Goal: Task Accomplishment & Management: Use online tool/utility

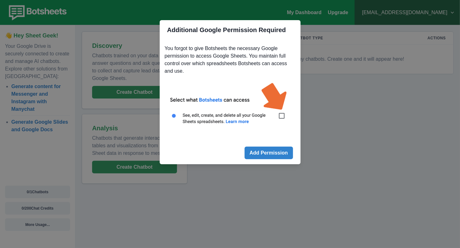
click at [277, 113] on img at bounding box center [230, 106] width 131 height 59
click at [280, 114] on img at bounding box center [230, 106] width 131 height 59
click at [282, 115] on img at bounding box center [230, 106] width 131 height 59
click at [286, 116] on img at bounding box center [230, 106] width 131 height 59
click at [285, 116] on img at bounding box center [230, 106] width 131 height 59
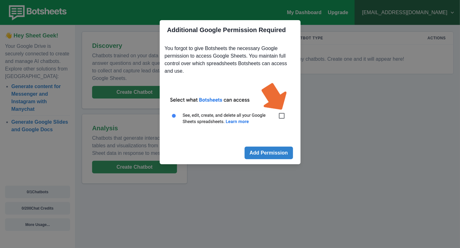
click at [327, 62] on div "Additional Google Permission Required You forgot to give Botsheets the necessar…" at bounding box center [230, 124] width 460 height 248
click at [275, 162] on footer "Add Permission" at bounding box center [230, 153] width 141 height 23
click at [273, 153] on button "Add Permission" at bounding box center [269, 153] width 48 height 13
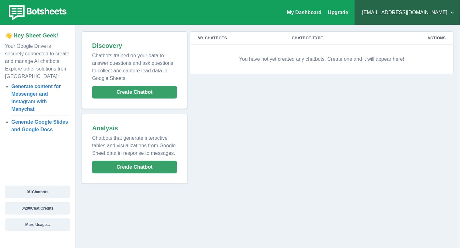
click at [282, 60] on p "You have not yet created any chatbots. Create one and it will appear here!" at bounding box center [322, 59] width 248 height 19
click at [278, 60] on p "You have not yet created any chatbots. Create one and it will appear here!" at bounding box center [322, 59] width 248 height 19
click at [160, 94] on button "Create Chatbot" at bounding box center [134, 92] width 85 height 13
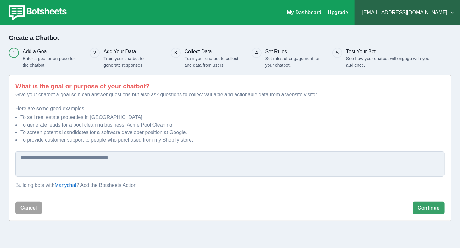
click at [82, 166] on textarea at bounding box center [229, 163] width 429 height 25
click at [114, 158] on textarea at bounding box center [229, 163] width 429 height 25
click at [96, 167] on textarea at bounding box center [229, 163] width 429 height 25
type textarea "**********"
